Goal: Task Accomplishment & Management: Use online tool/utility

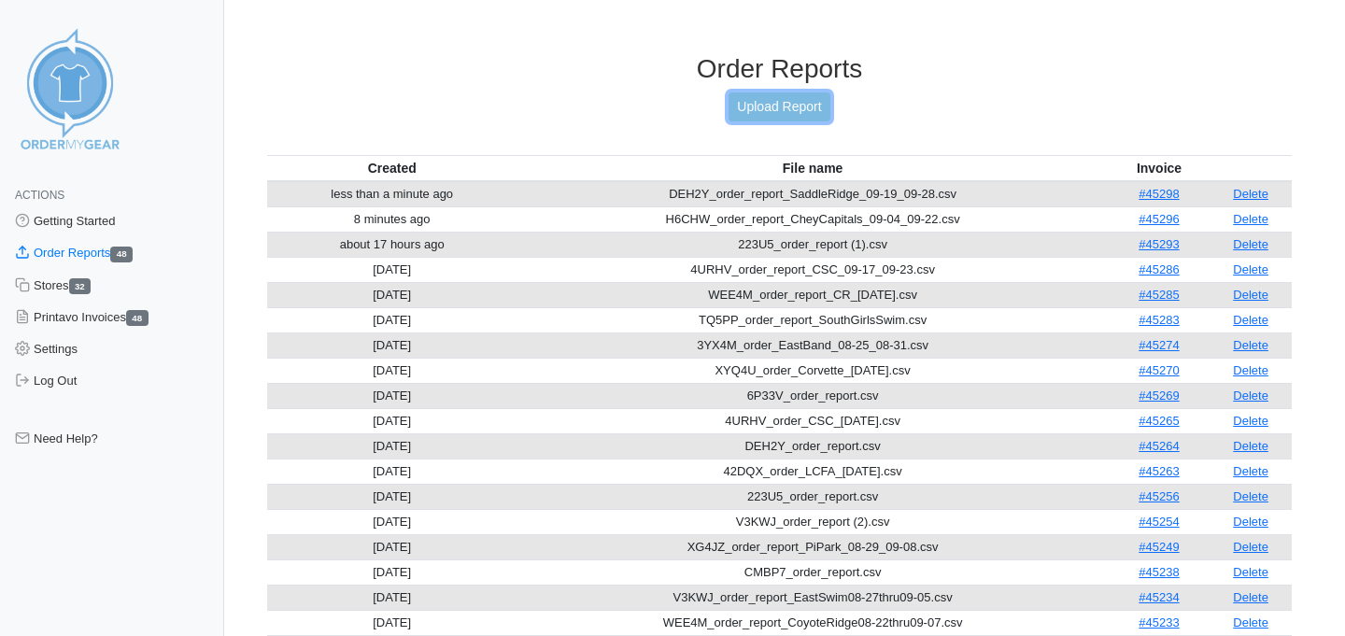
click at [761, 113] on link "Upload Report" at bounding box center [779, 106] width 101 height 29
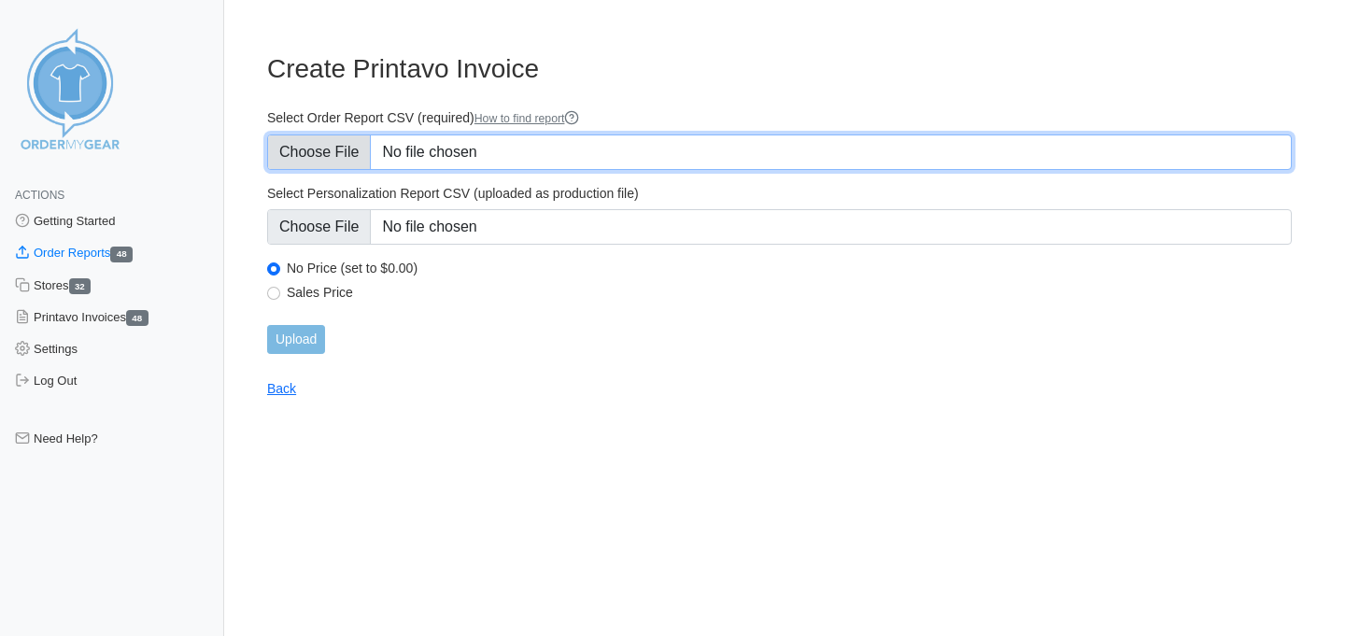
click at [306, 147] on input "Select Order Report CSV (required) How to find report" at bounding box center [779, 153] width 1025 height 36
type input "C:\fakepath\DPRZM_order_report_Stride_S09-23.csv"
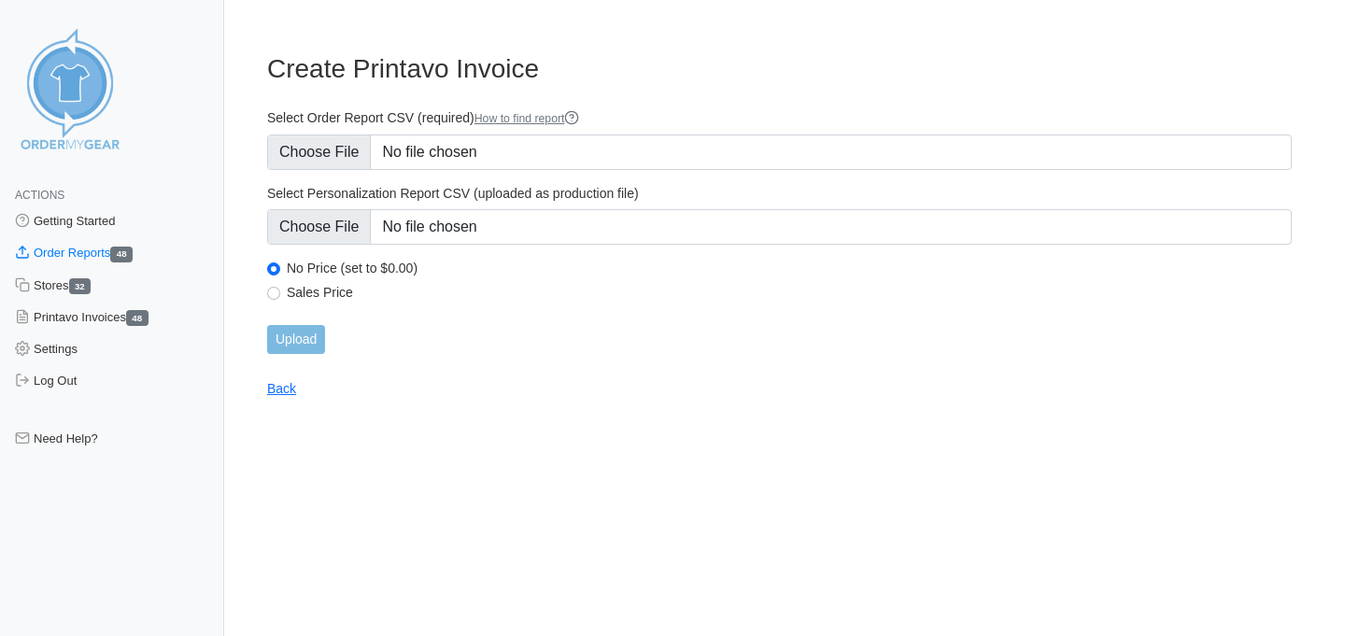
click at [302, 285] on label "Sales Price" at bounding box center [789, 292] width 1005 height 17
click at [280, 287] on input "Sales Price" at bounding box center [273, 293] width 13 height 13
radio input "true"
click at [297, 342] on input "Upload" at bounding box center [296, 339] width 58 height 29
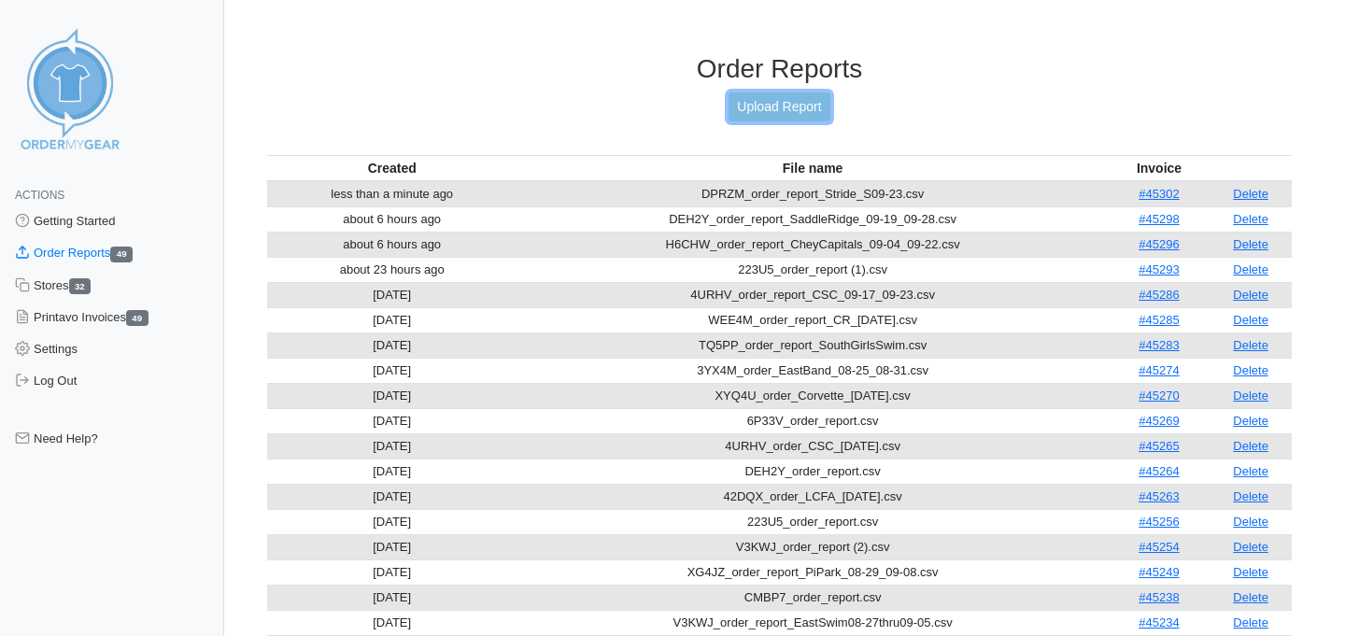
click at [760, 92] on link "Upload Report" at bounding box center [779, 106] width 101 height 29
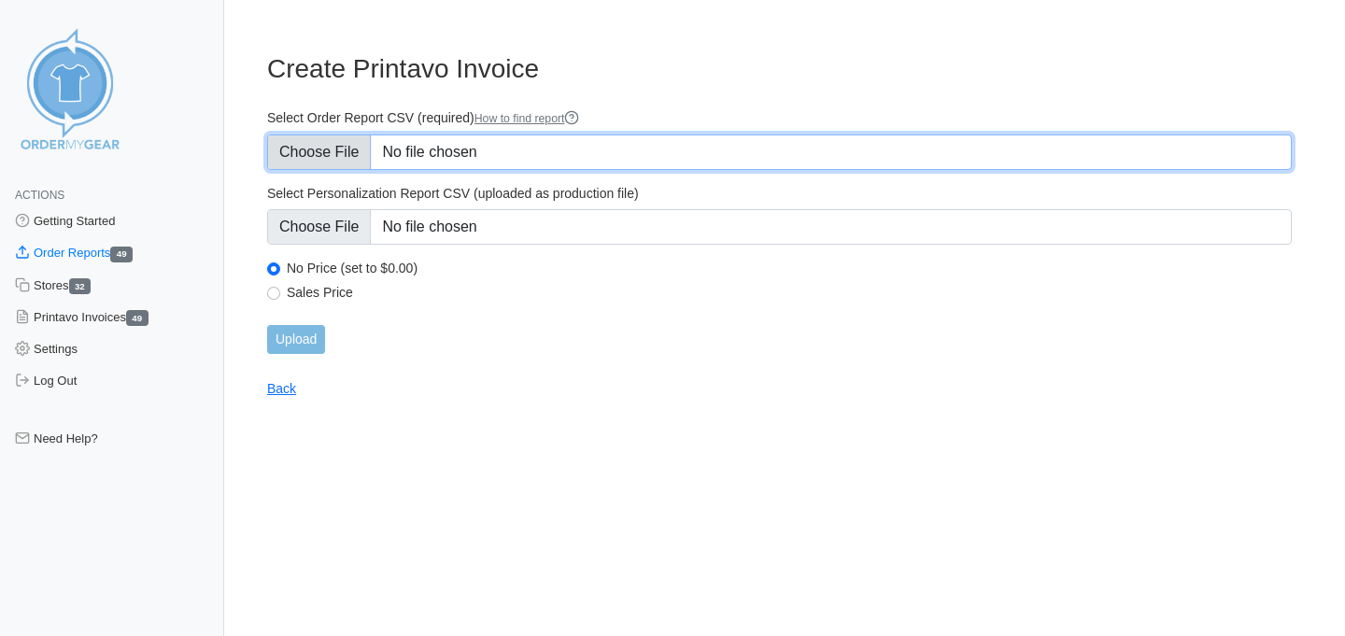
click at [342, 137] on input "Select Order Report CSV (required) How to find report" at bounding box center [779, 153] width 1025 height 36
type input "C:\fakepath\42DQX_order_report_LCFA_09-20.csv"
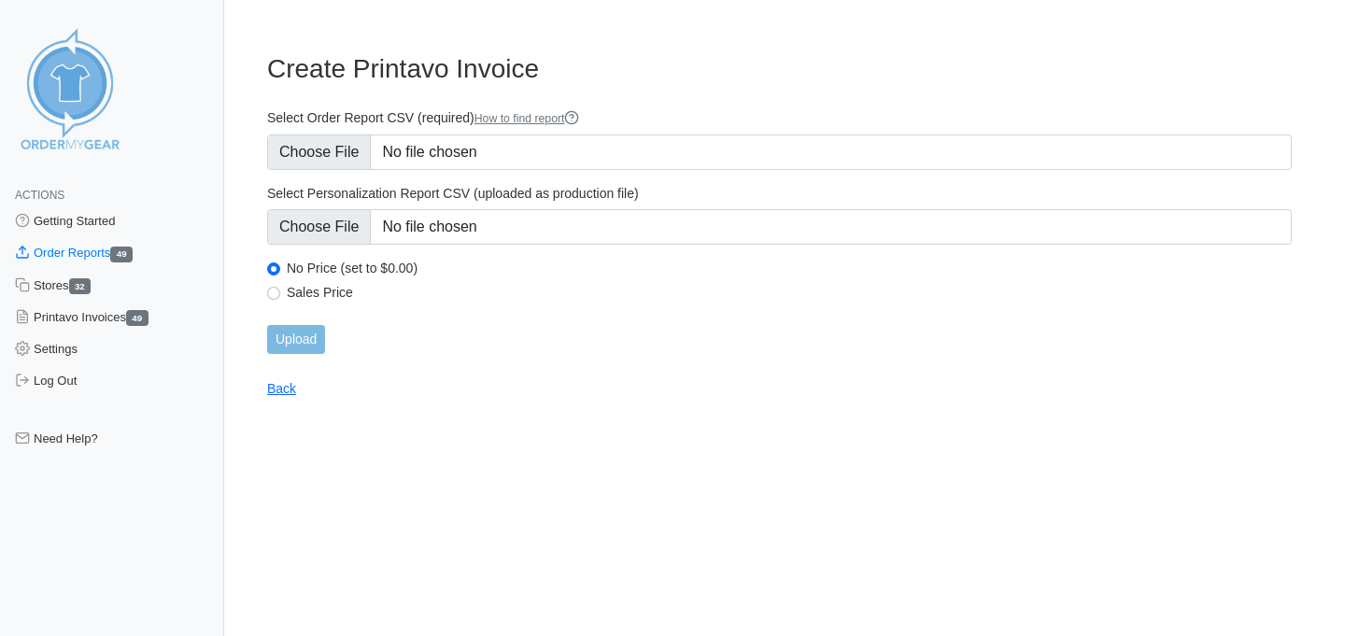
click at [317, 287] on label "Sales Price" at bounding box center [789, 292] width 1005 height 17
click at [280, 287] on input "Sales Price" at bounding box center [273, 293] width 13 height 13
radio input "true"
click at [300, 343] on input "Upload" at bounding box center [296, 339] width 58 height 29
